Goal: Information Seeking & Learning: Learn about a topic

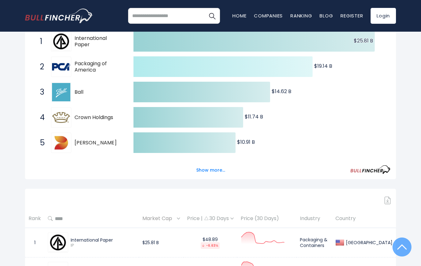
scroll to position [127, 0]
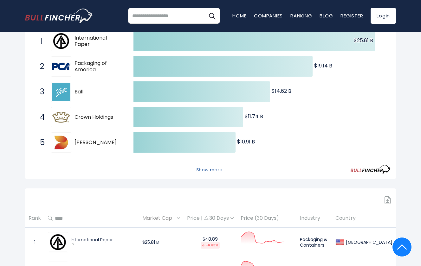
click at [212, 173] on button "Show more..." at bounding box center [211, 170] width 36 height 10
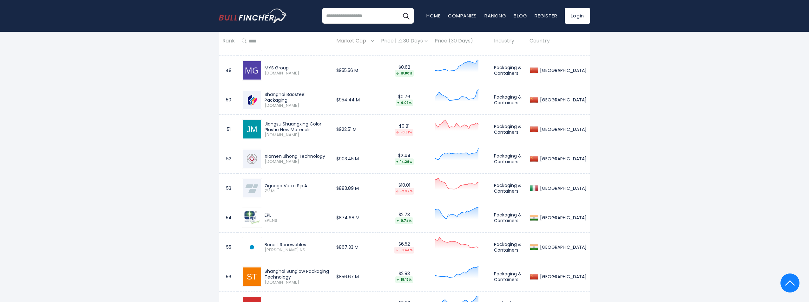
scroll to position [1880, 0]
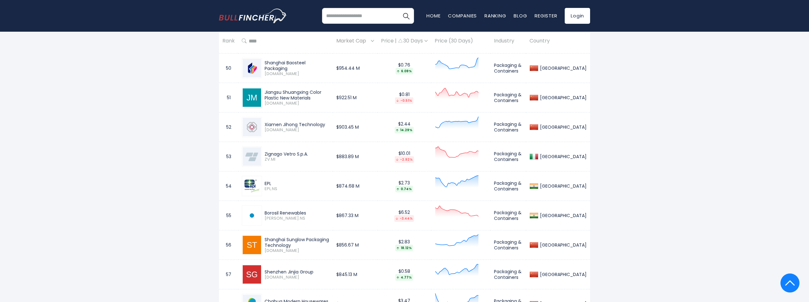
drag, startPoint x: 310, startPoint y: 213, endPoint x: 265, endPoint y: 213, distance: 44.7
click at [265, 213] on div "Borosil Renewables" at bounding box center [297, 213] width 65 height 6
copy div "Borosil Renewables"
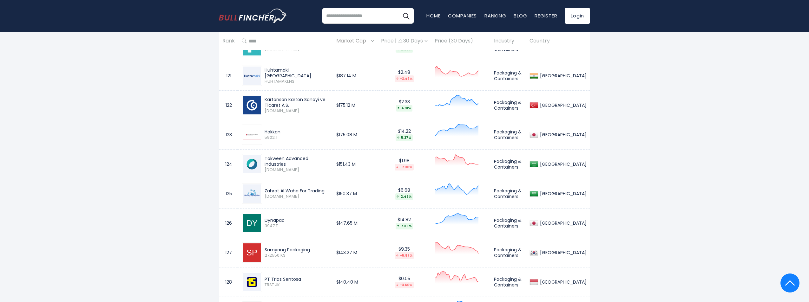
scroll to position [4036, 0]
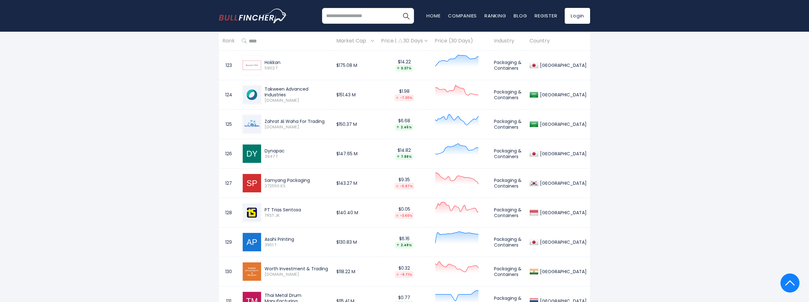
drag, startPoint x: 327, startPoint y: 268, endPoint x: 264, endPoint y: 267, distance: 63.1
click at [264, 266] on div "Worth Investment & Trading [DOMAIN_NAME]" at bounding box center [295, 271] width 67 height 11
copy div "Worth Investment & Trading"
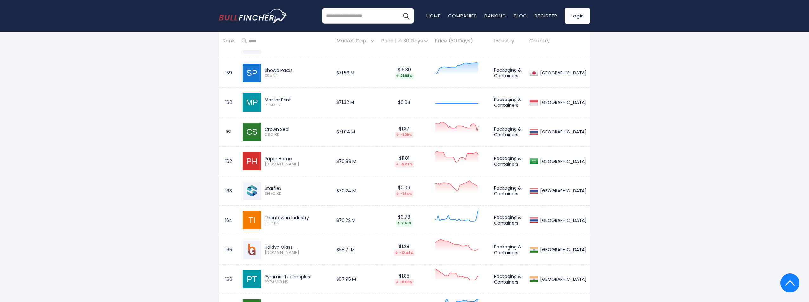
scroll to position [5146, 0]
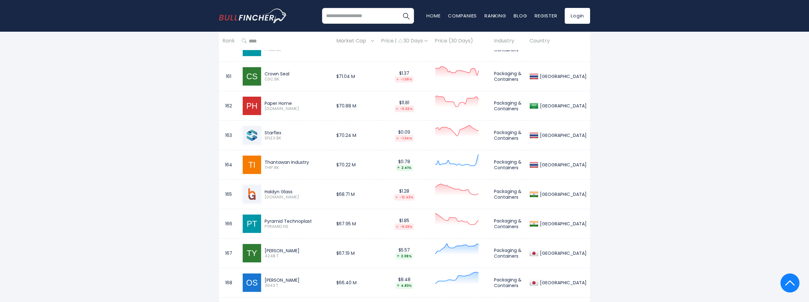
drag, startPoint x: 313, startPoint y: 219, endPoint x: 279, endPoint y: 213, distance: 34.8
click at [262, 219] on div "Pyramid Technoplast PYRAMID.NS" at bounding box center [295, 224] width 67 height 11
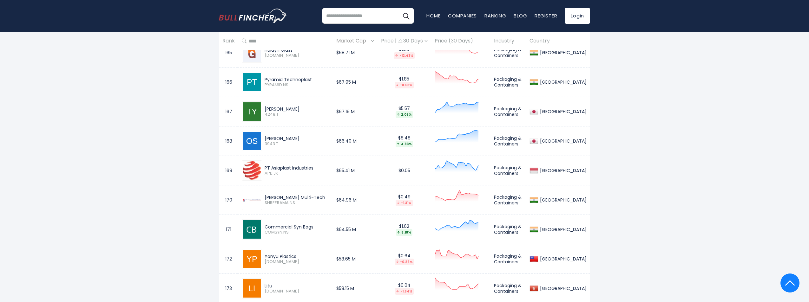
scroll to position [5337, 0]
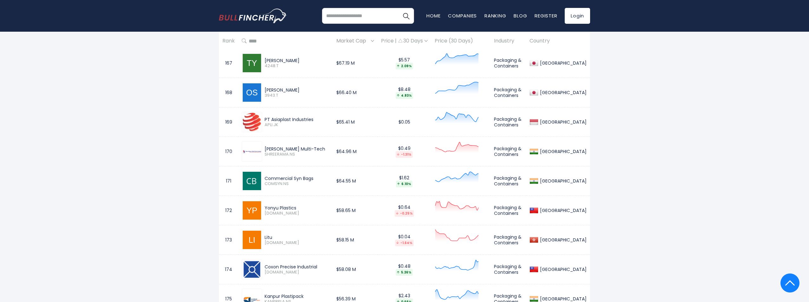
drag, startPoint x: 316, startPoint y: 149, endPoint x: 263, endPoint y: 149, distance: 53.0
click at [263, 149] on div "[PERSON_NAME] Multi-Tech SHREERAMA.NS" at bounding box center [295, 151] width 67 height 11
copy div "[PERSON_NAME] Multi-Tech"
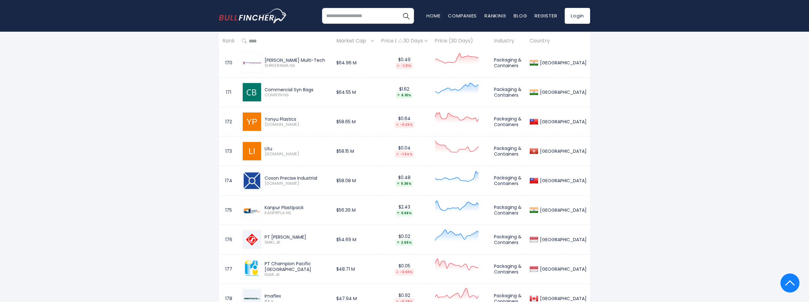
scroll to position [5464, 0]
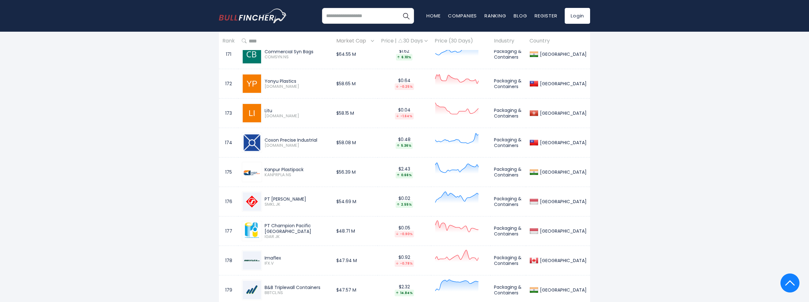
drag, startPoint x: 309, startPoint y: 168, endPoint x: 265, endPoint y: 169, distance: 44.1
click at [265, 169] on div "Kanpur Plastipack" at bounding box center [297, 170] width 65 height 6
copy div "Kanpur Plastipack"
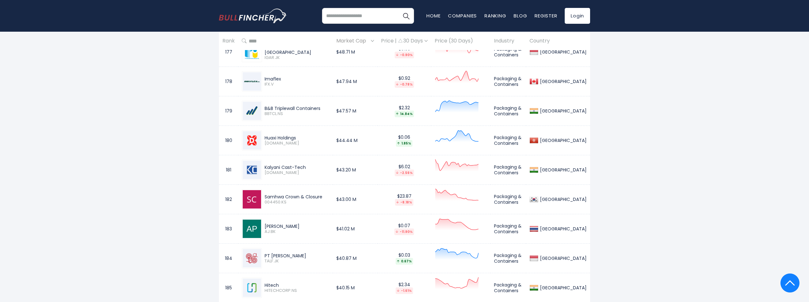
scroll to position [5654, 0]
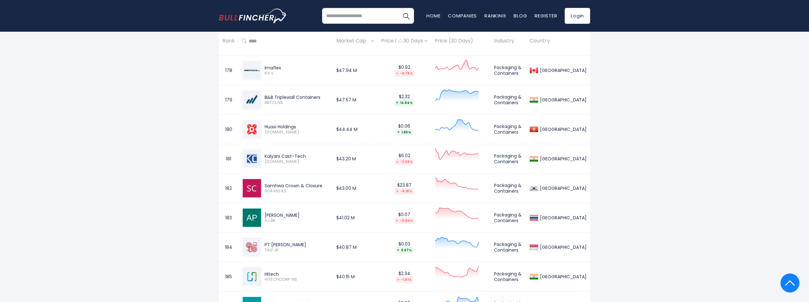
drag, startPoint x: 307, startPoint y: 157, endPoint x: 264, endPoint y: 157, distance: 42.8
click at [264, 157] on div "Kalyani Cast-Tech [DOMAIN_NAME]" at bounding box center [295, 159] width 67 height 11
copy div "Kalyani Cast-Tech"
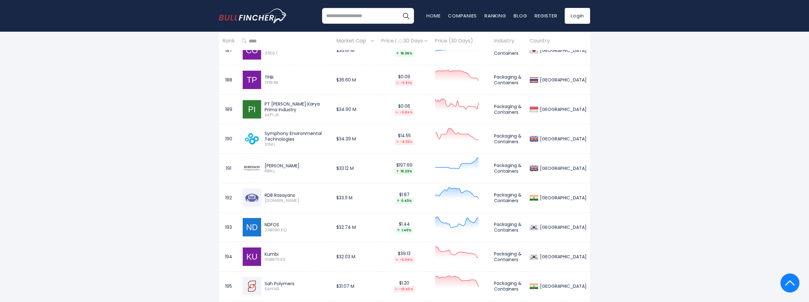
scroll to position [6003, 0]
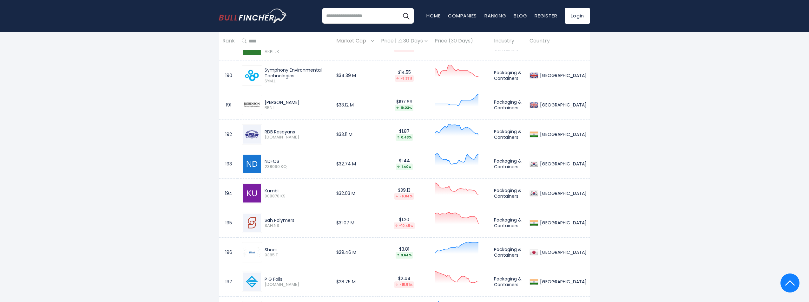
drag, startPoint x: 294, startPoint y: 131, endPoint x: 258, endPoint y: 130, distance: 36.2
click at [258, 130] on div "RDB Rasayans [DOMAIN_NAME]" at bounding box center [286, 134] width 88 height 20
copy div "RDB Rasayans"
drag, startPoint x: 302, startPoint y: 218, endPoint x: 273, endPoint y: 221, distance: 29.3
click at [263, 221] on div "Sah Polymers SAH.NS" at bounding box center [295, 223] width 67 height 11
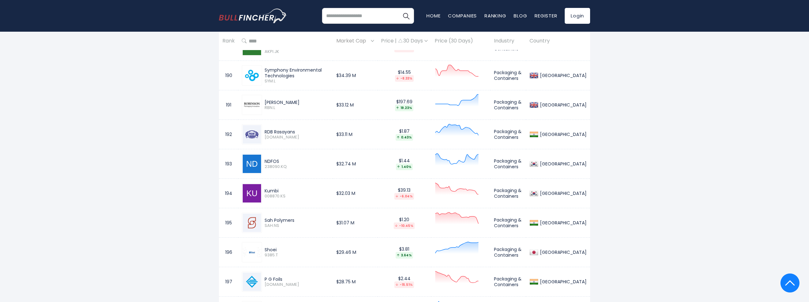
copy div "Sah Polymers"
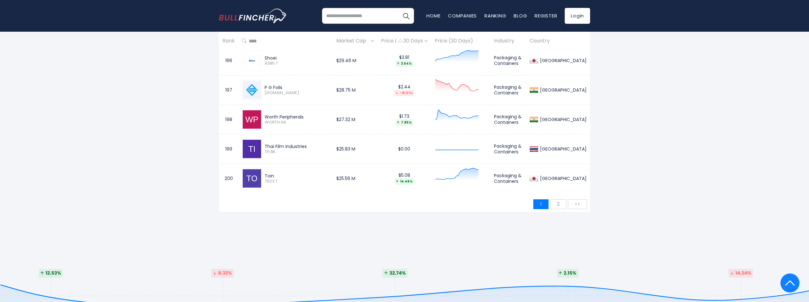
scroll to position [6180, 0]
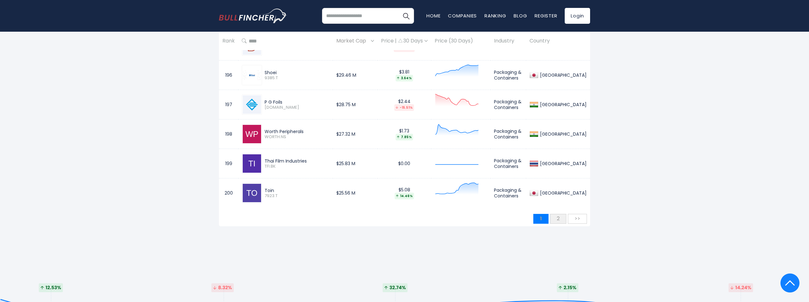
click at [421, 219] on span "2" at bounding box center [557, 218] width 9 height 10
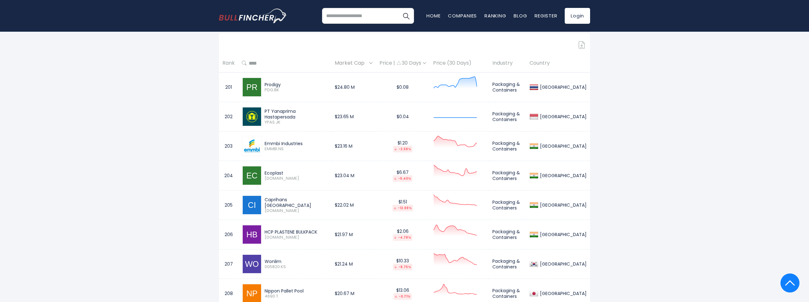
scroll to position [353, 0]
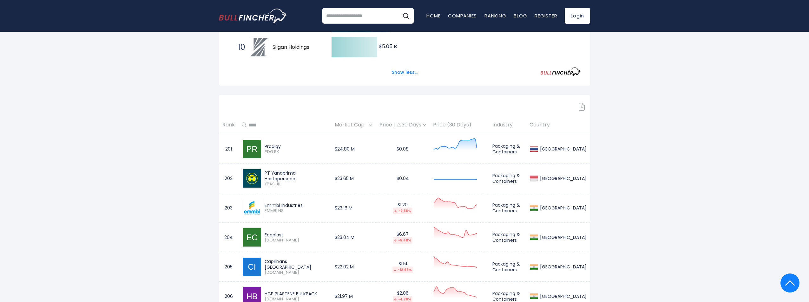
drag, startPoint x: 305, startPoint y: 205, endPoint x: 262, endPoint y: 205, distance: 42.8
click at [262, 205] on div "Emmbi Industries EMMBI.NS" at bounding box center [295, 208] width 66 height 11
copy div "Emmbi Industries"
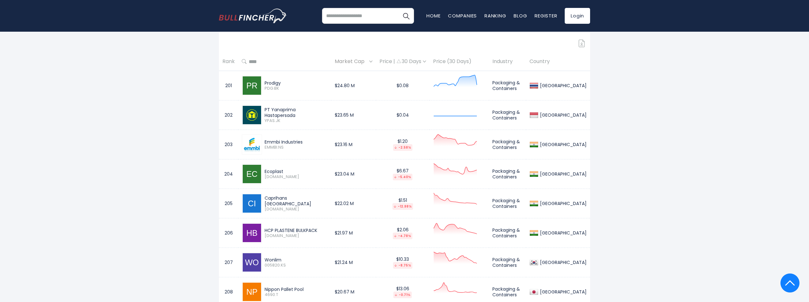
drag, startPoint x: 285, startPoint y: 171, endPoint x: 264, endPoint y: 172, distance: 21.6
click at [264, 172] on div "Ecoplast [DOMAIN_NAME]" at bounding box center [295, 174] width 66 height 11
copy div "Ecoplast"
drag, startPoint x: 301, startPoint y: 201, endPoint x: 272, endPoint y: 198, distance: 28.7
click at [264, 201] on div "Caprihans [GEOGRAPHIC_DATA] [DOMAIN_NAME]" at bounding box center [295, 203] width 66 height 17
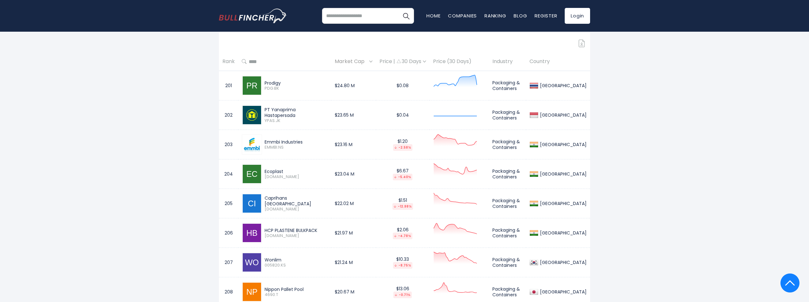
copy div "Caprihans [GEOGRAPHIC_DATA]"
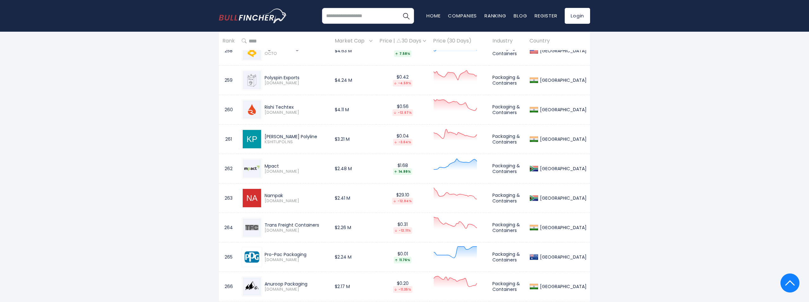
scroll to position [2193, 0]
